Goal: Check status: Check status

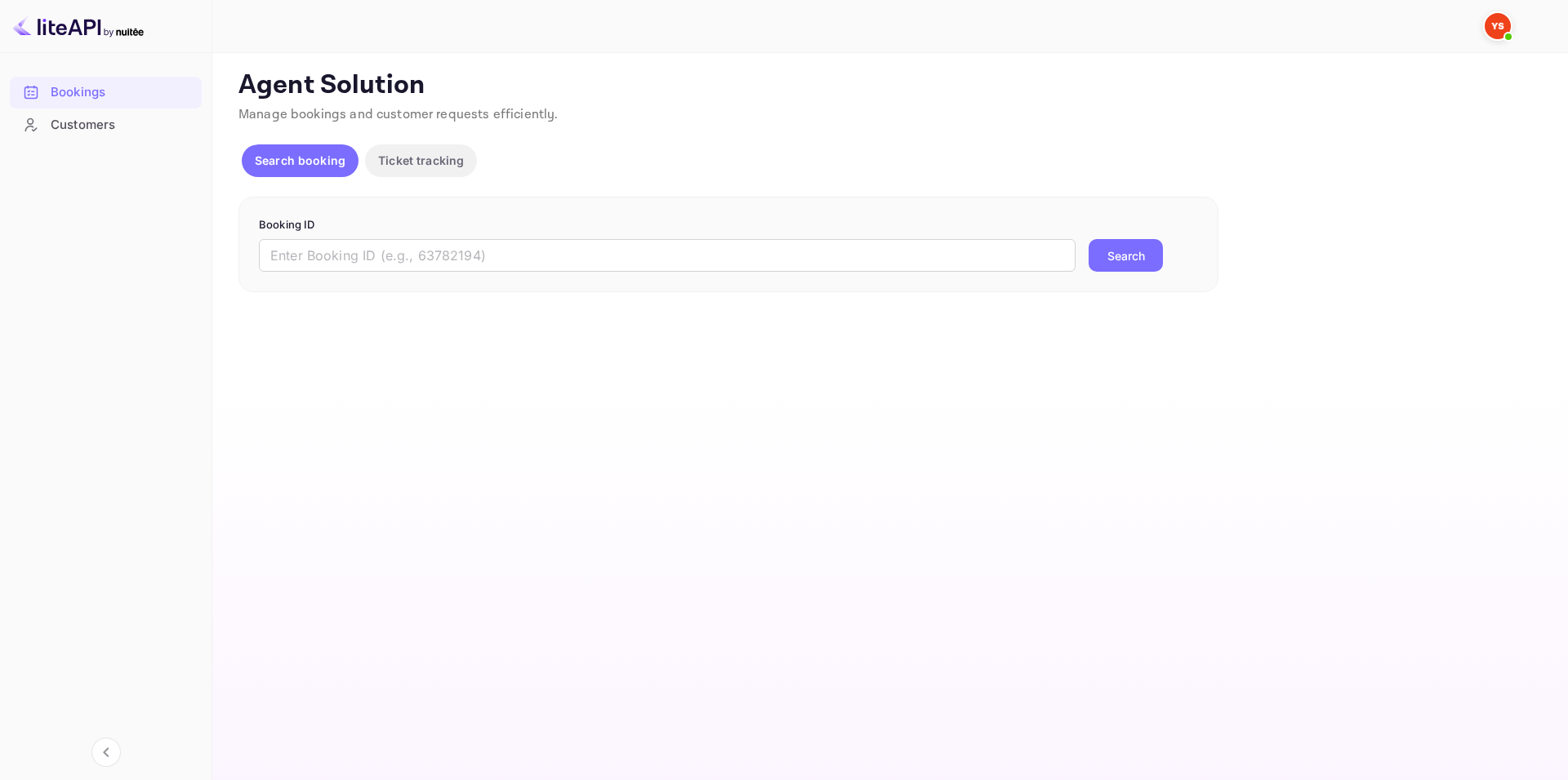
click at [646, 276] on div "Booking ID ​ Search" at bounding box center [728, 245] width 980 height 97
click at [665, 246] on input "text" at bounding box center [667, 255] width 817 height 32
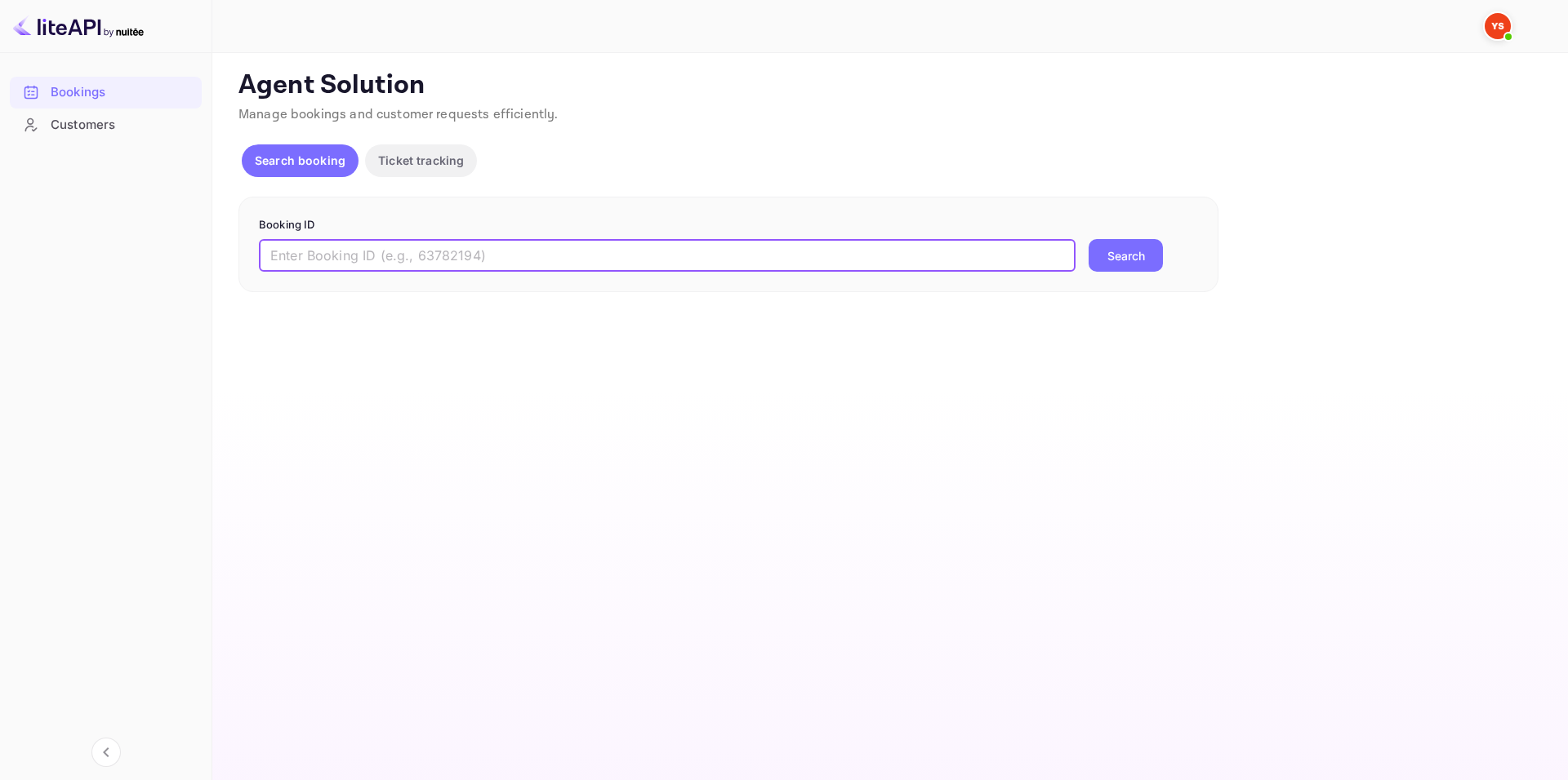
paste input "9537416"
type input "9537416"
click at [1115, 254] on button "Search" at bounding box center [1125, 255] width 74 height 32
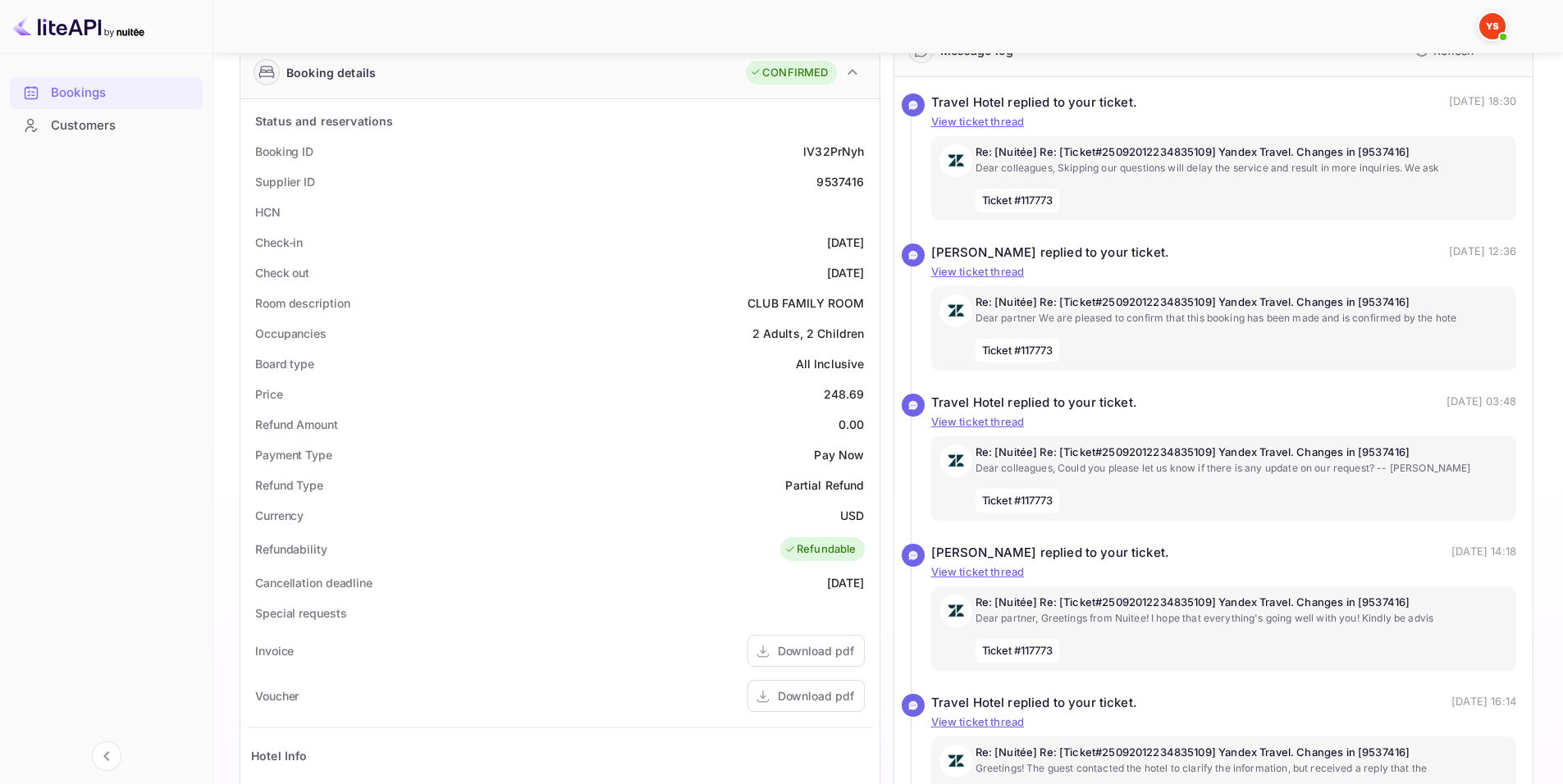
scroll to position [246, 0]
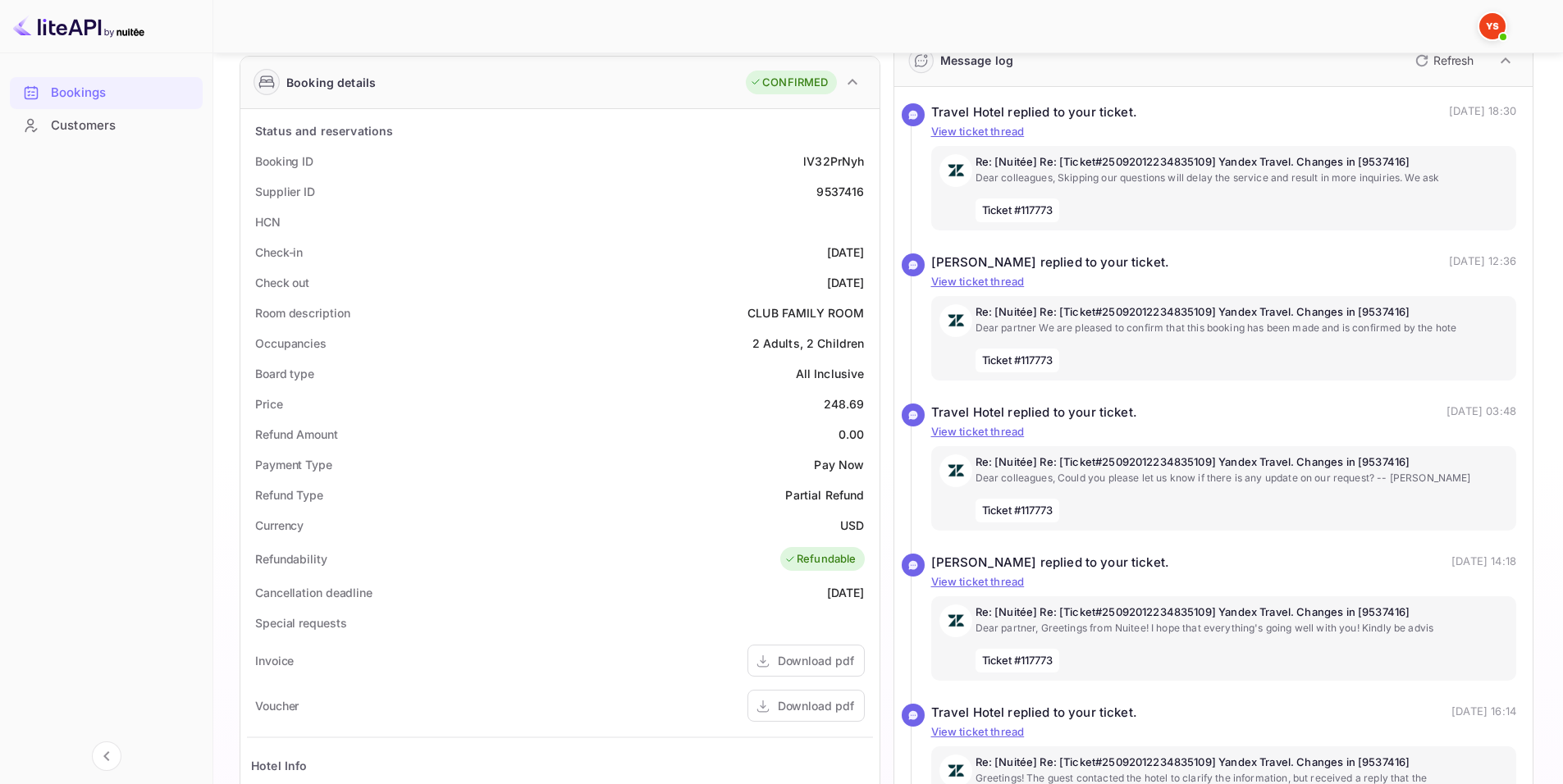
click at [371, 117] on div "Status and reservations" at bounding box center [560, 130] width 626 height 30
click at [448, 198] on div "Supplier ID 9537416" at bounding box center [560, 191] width 626 height 30
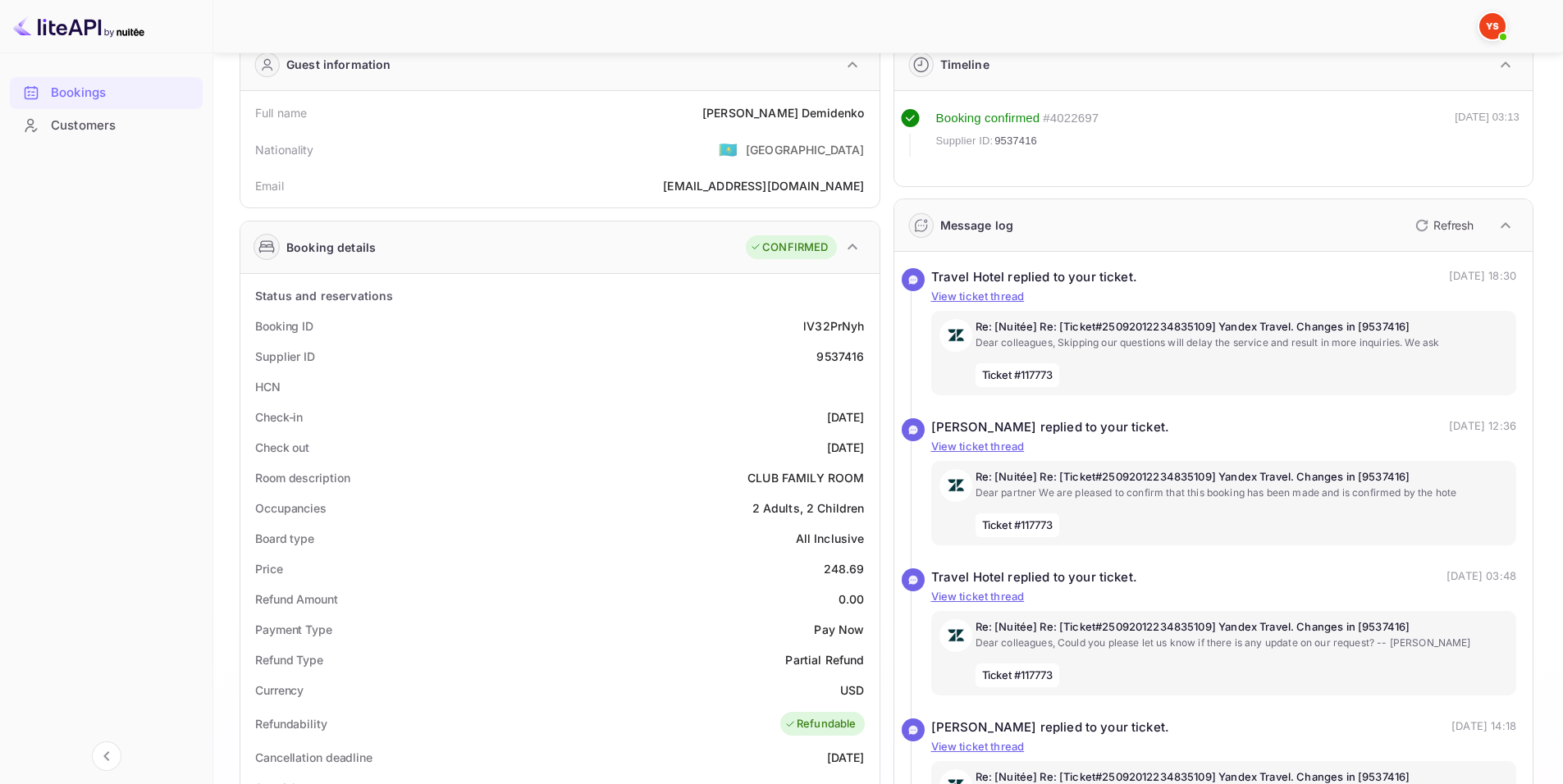
scroll to position [0, 0]
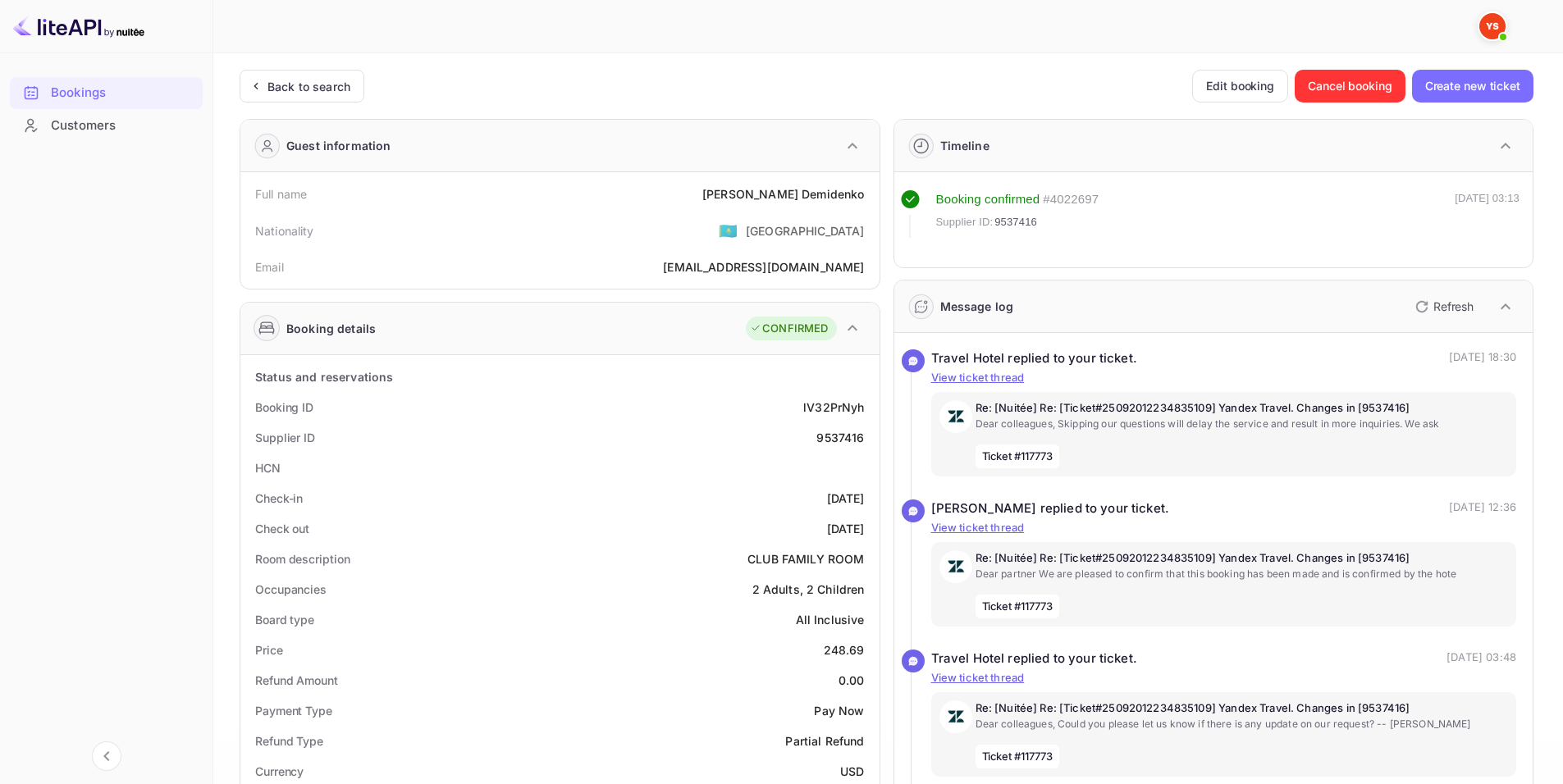
click at [423, 90] on div "Back to search Edit booking Cancel booking Create new ticket" at bounding box center [887, 86] width 1294 height 33
click at [479, 216] on div "Nationality 🇰🇿 [DEMOGRAPHIC_DATA]" at bounding box center [560, 230] width 626 height 43
click at [559, 386] on div "Status and reservations" at bounding box center [560, 377] width 626 height 30
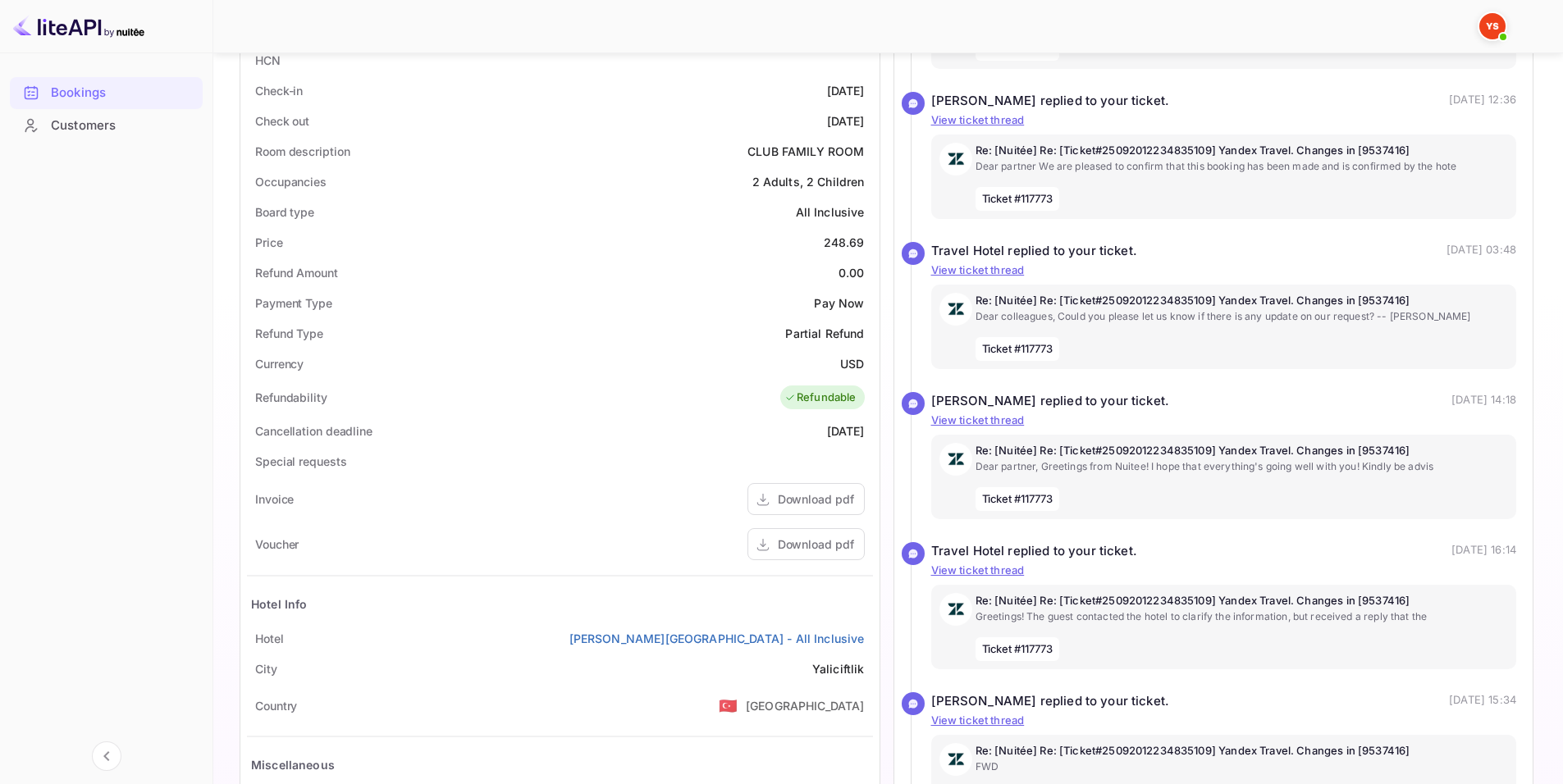
scroll to position [410, 0]
drag, startPoint x: 655, startPoint y: 641, endPoint x: 873, endPoint y: 646, distance: 218.1
click at [873, 646] on div "Status and reservations Booking ID lV32PrNyh Supplier ID 9537416 HCN Check-in […" at bounding box center [560, 412] width 639 height 935
click at [688, 529] on div "Voucher Download pdf" at bounding box center [560, 542] width 626 height 45
drag, startPoint x: 657, startPoint y: 641, endPoint x: 866, endPoint y: 645, distance: 209.0
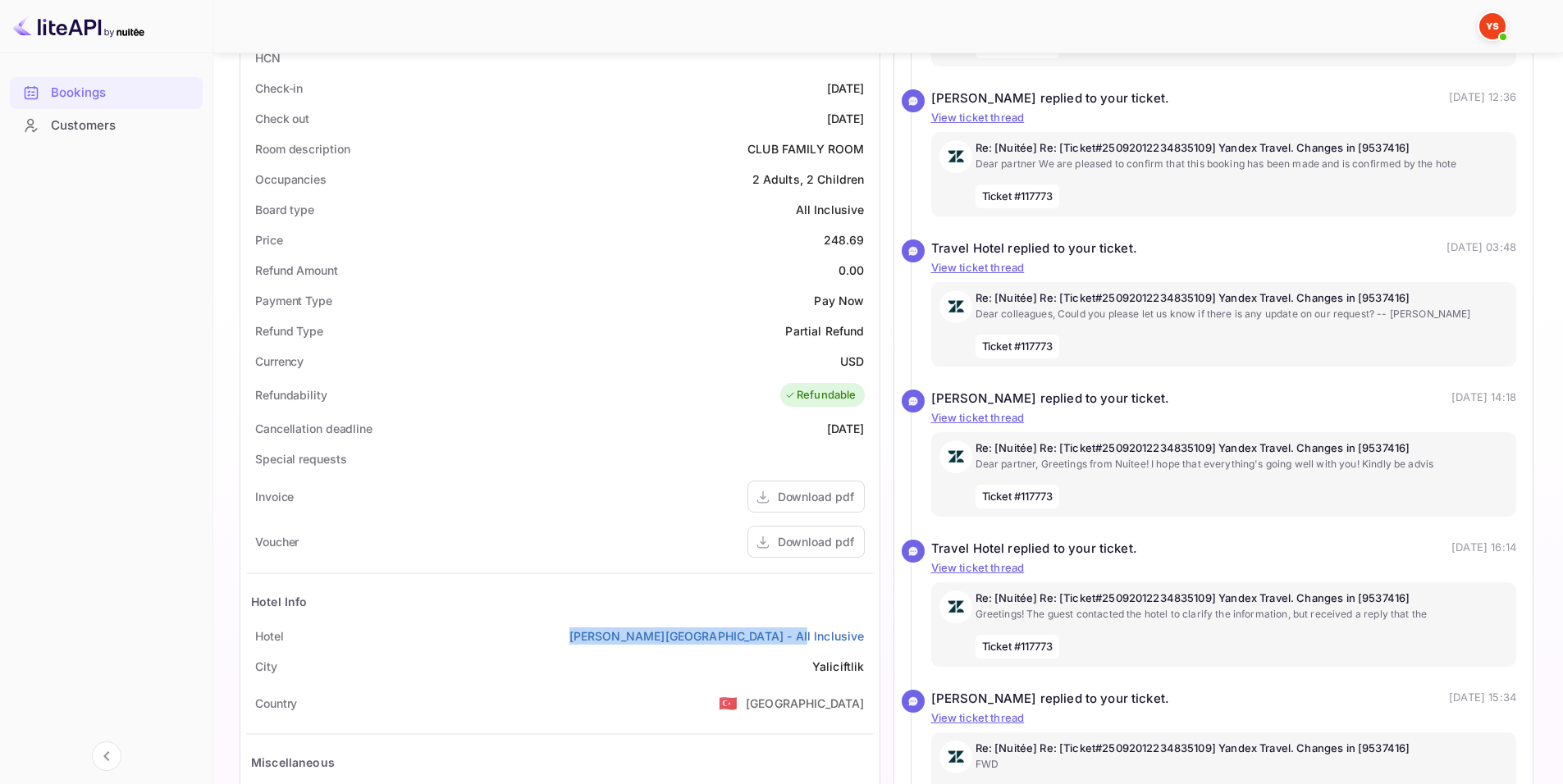
click at [866, 645] on div "[GEOGRAPHIC_DATA][PERSON_NAME] - All Inclusive" at bounding box center [560, 635] width 626 height 30
copy link "[PERSON_NAME][GEOGRAPHIC_DATA] - All Inclusive"
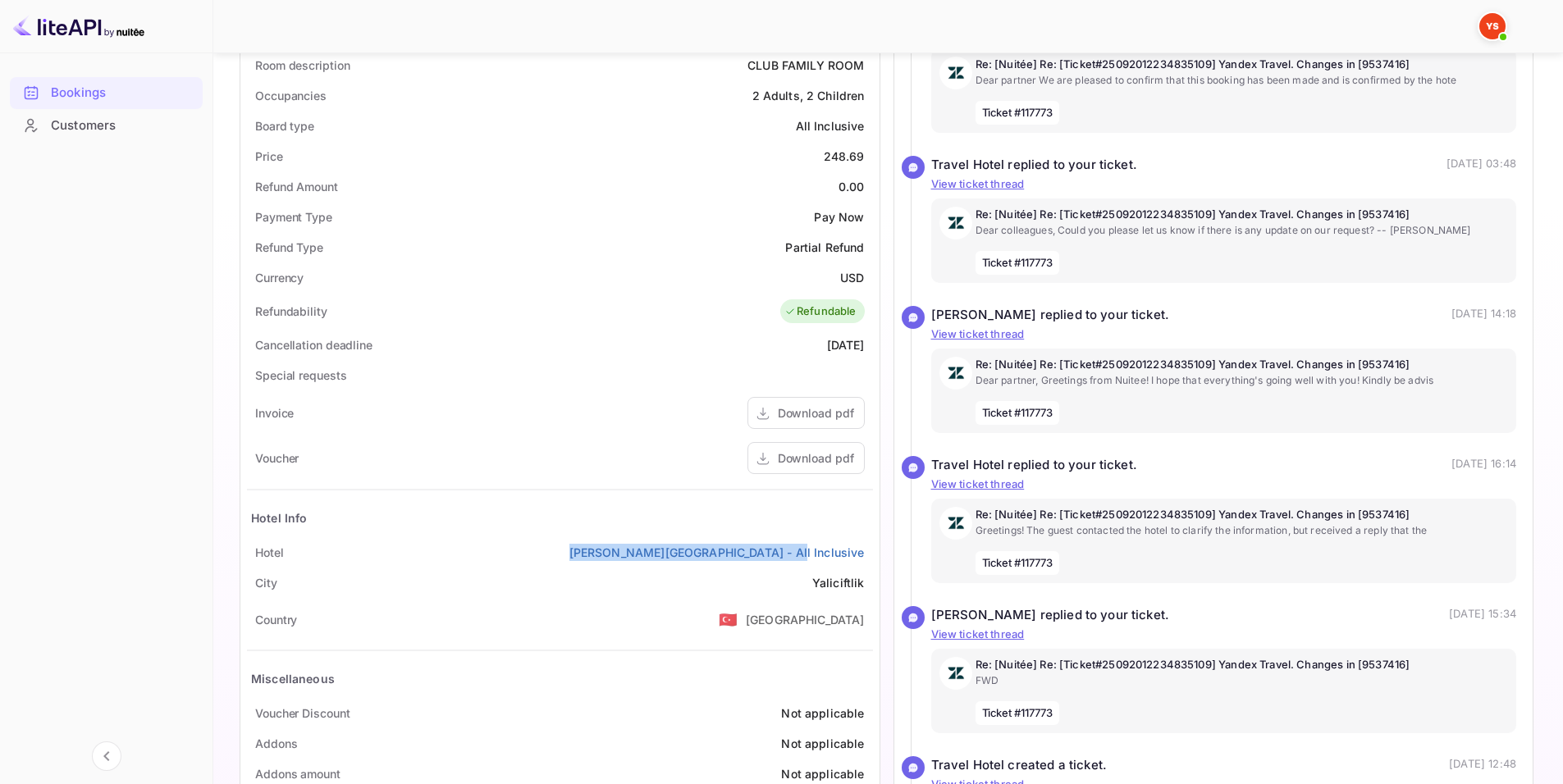
scroll to position [492, 0]
click at [816, 456] on div "Download pdf" at bounding box center [816, 459] width 76 height 17
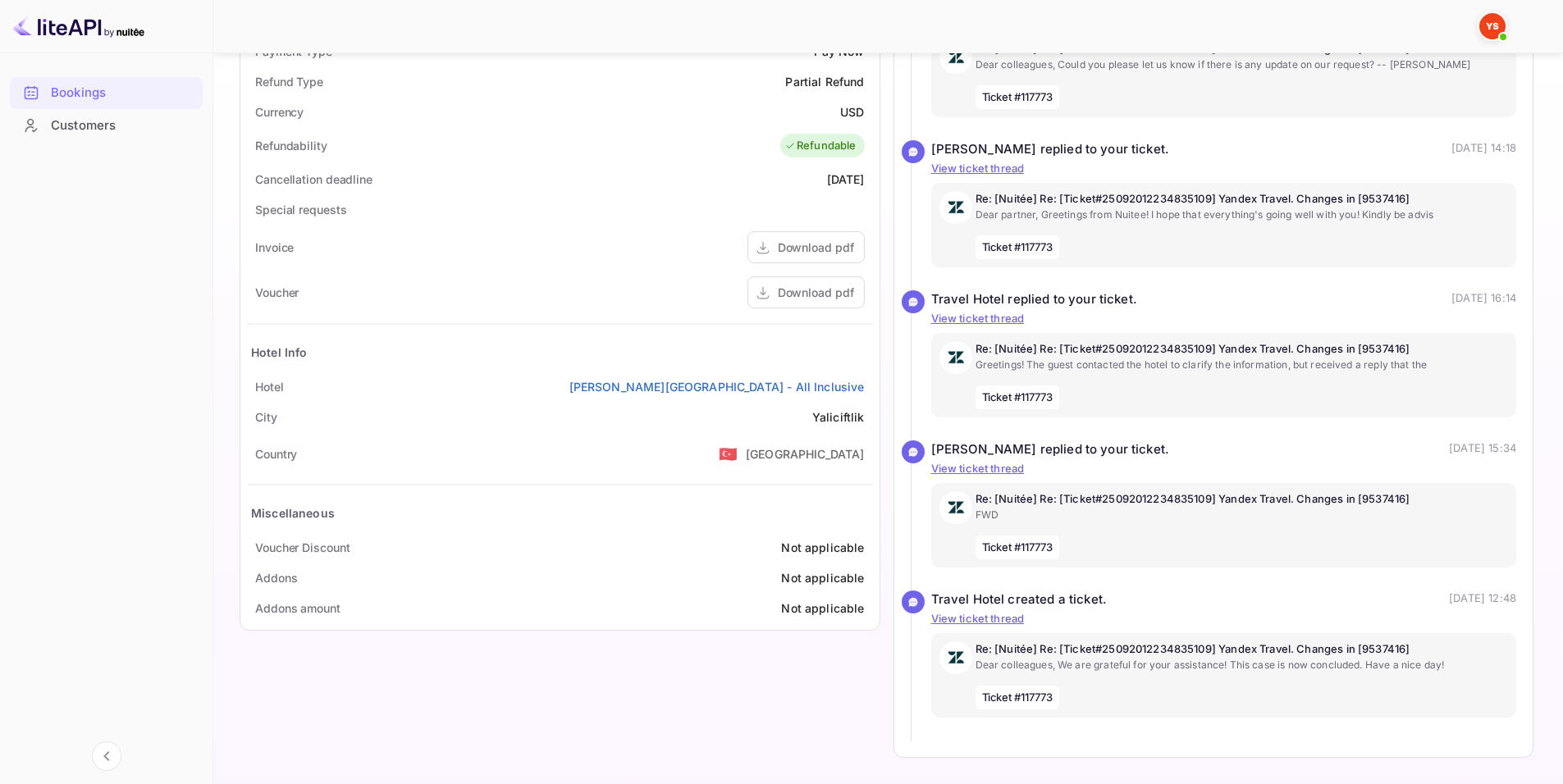
scroll to position [665, 0]
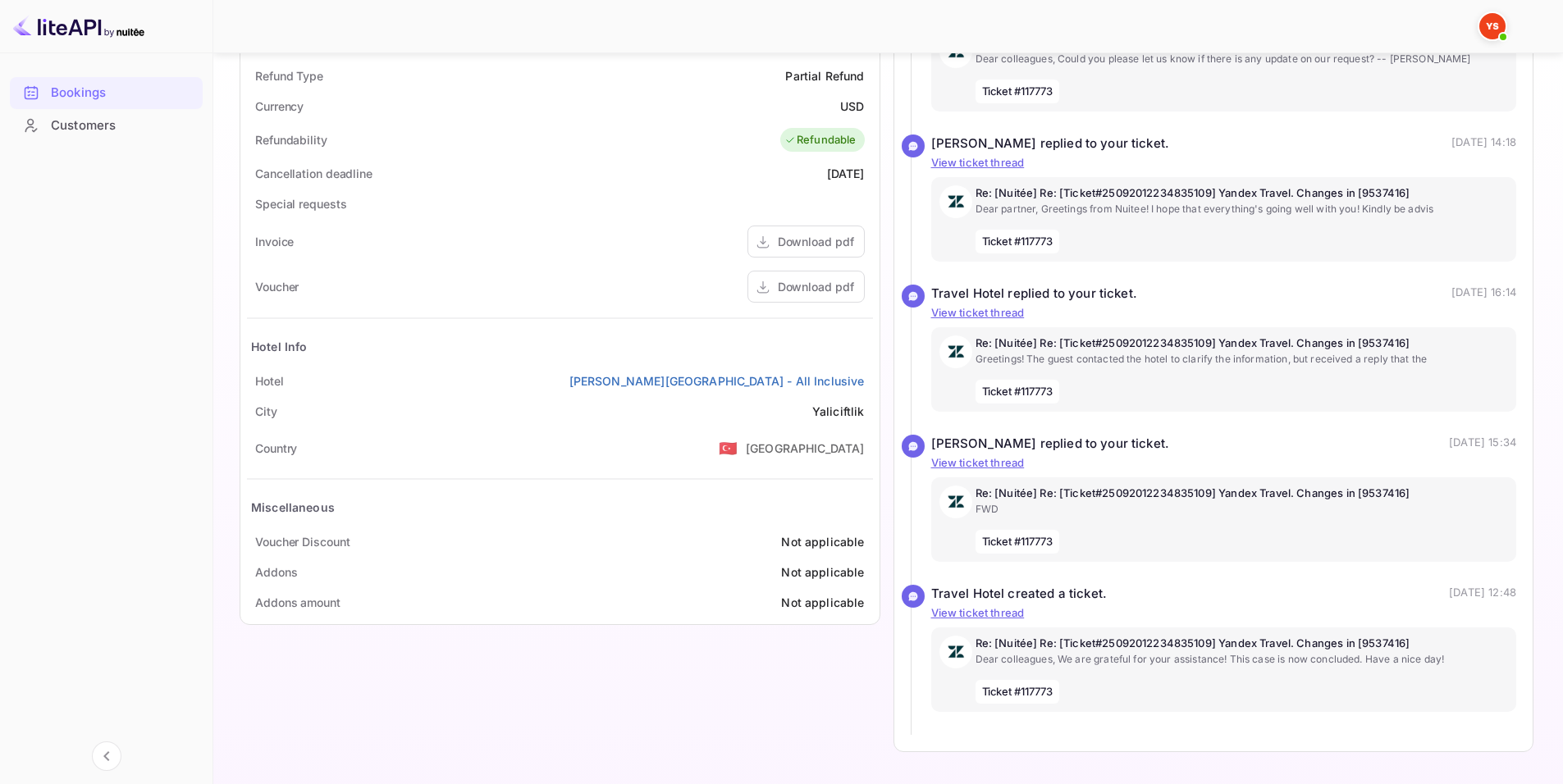
click at [727, 336] on div "Hotel Info" at bounding box center [560, 347] width 626 height 38
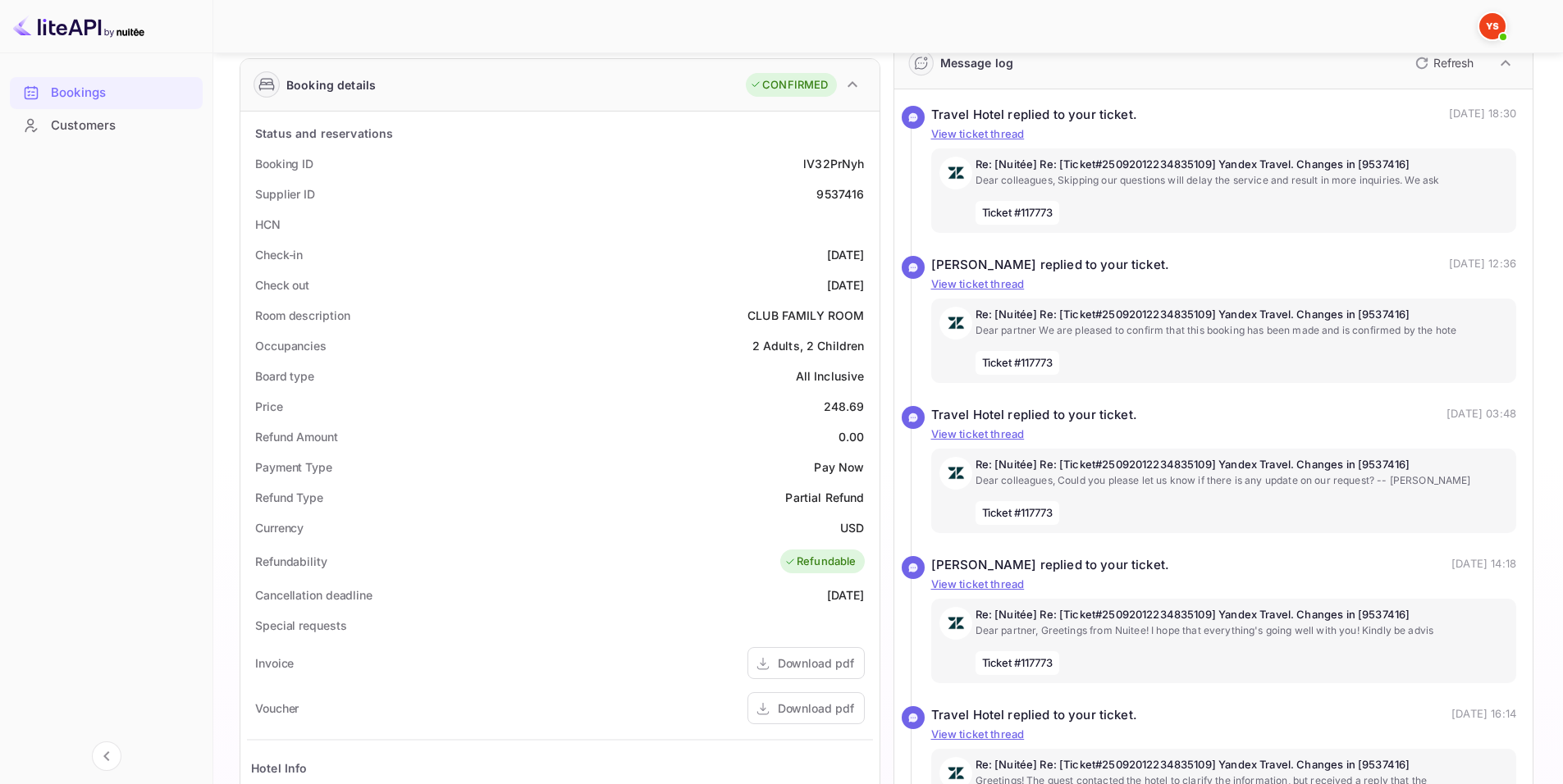
scroll to position [173, 0]
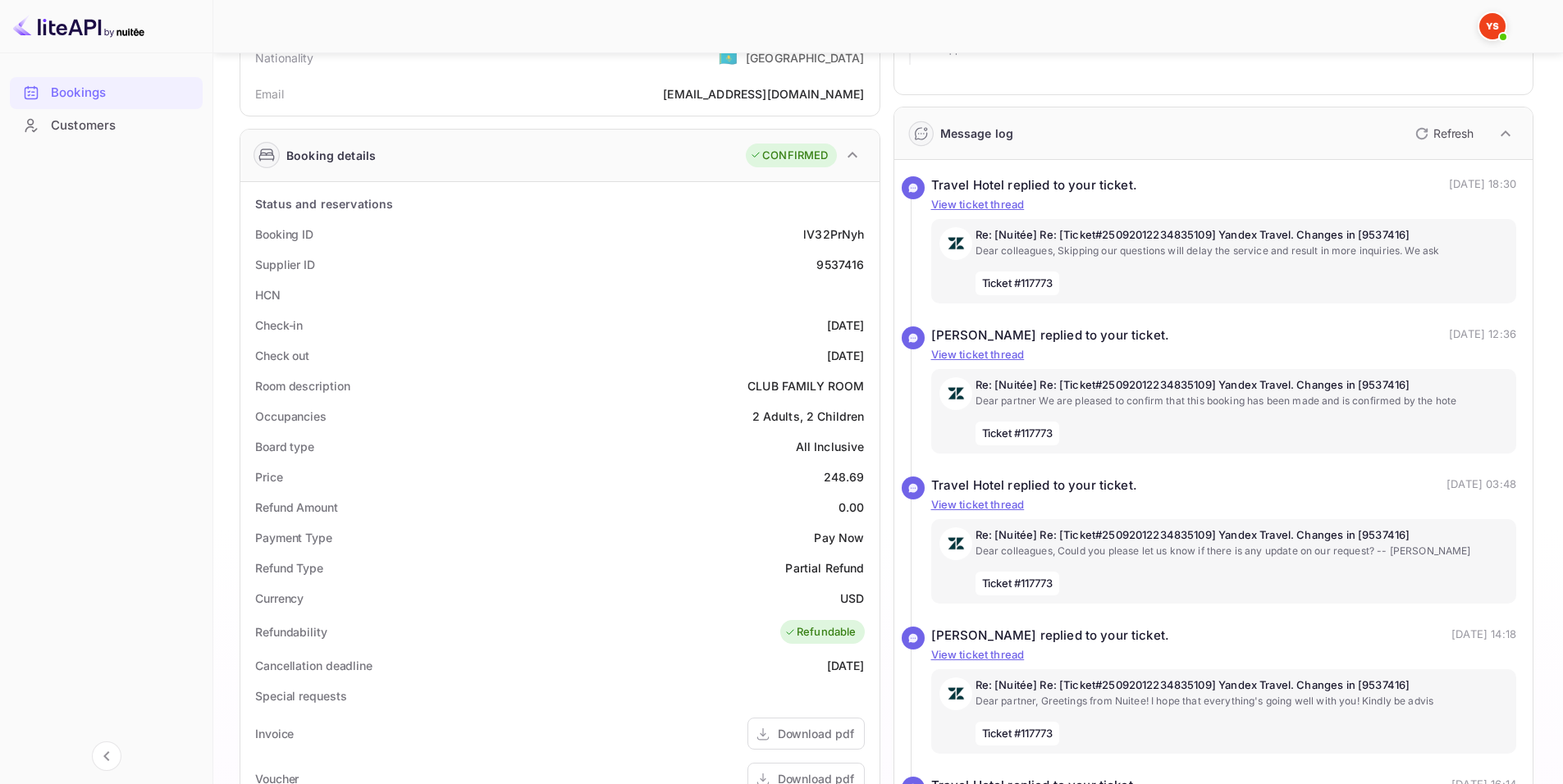
click at [660, 241] on div "Booking ID lV32PrNyh" at bounding box center [560, 233] width 626 height 30
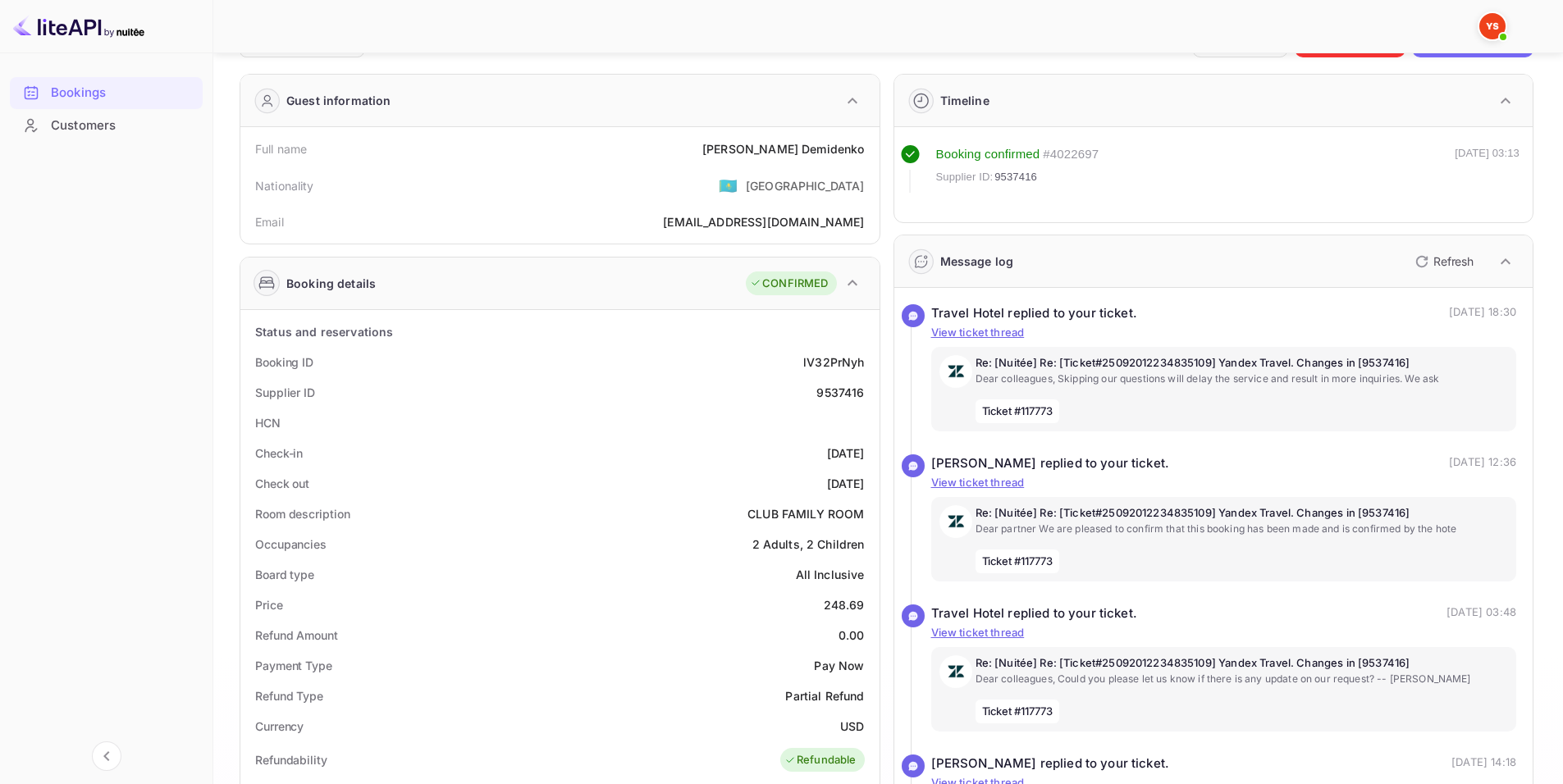
scroll to position [9, 0]
